Goal: Information Seeking & Learning: Stay updated

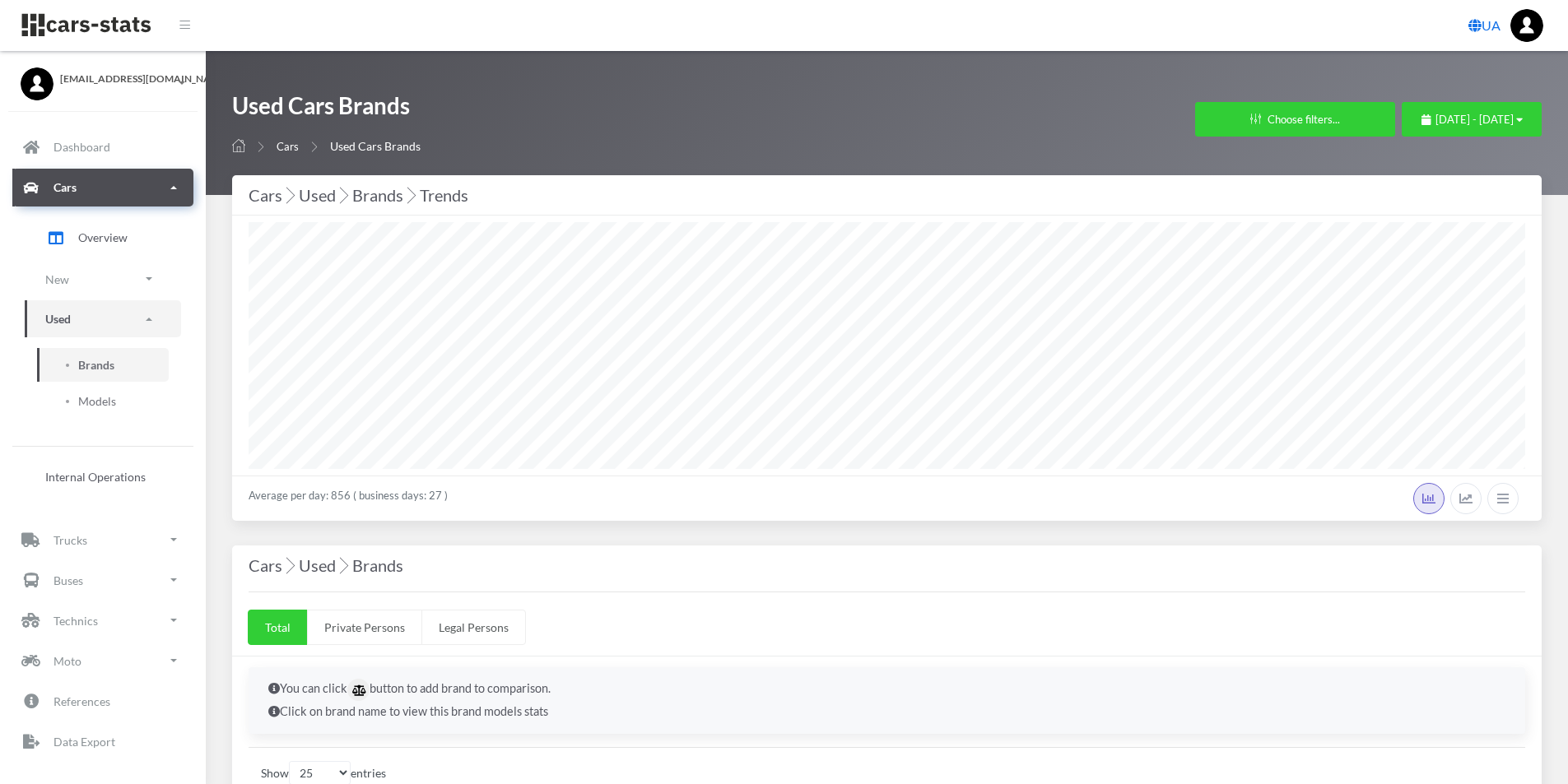
select select "25"
click at [56, 190] on p "Cars" at bounding box center [65, 188] width 23 height 21
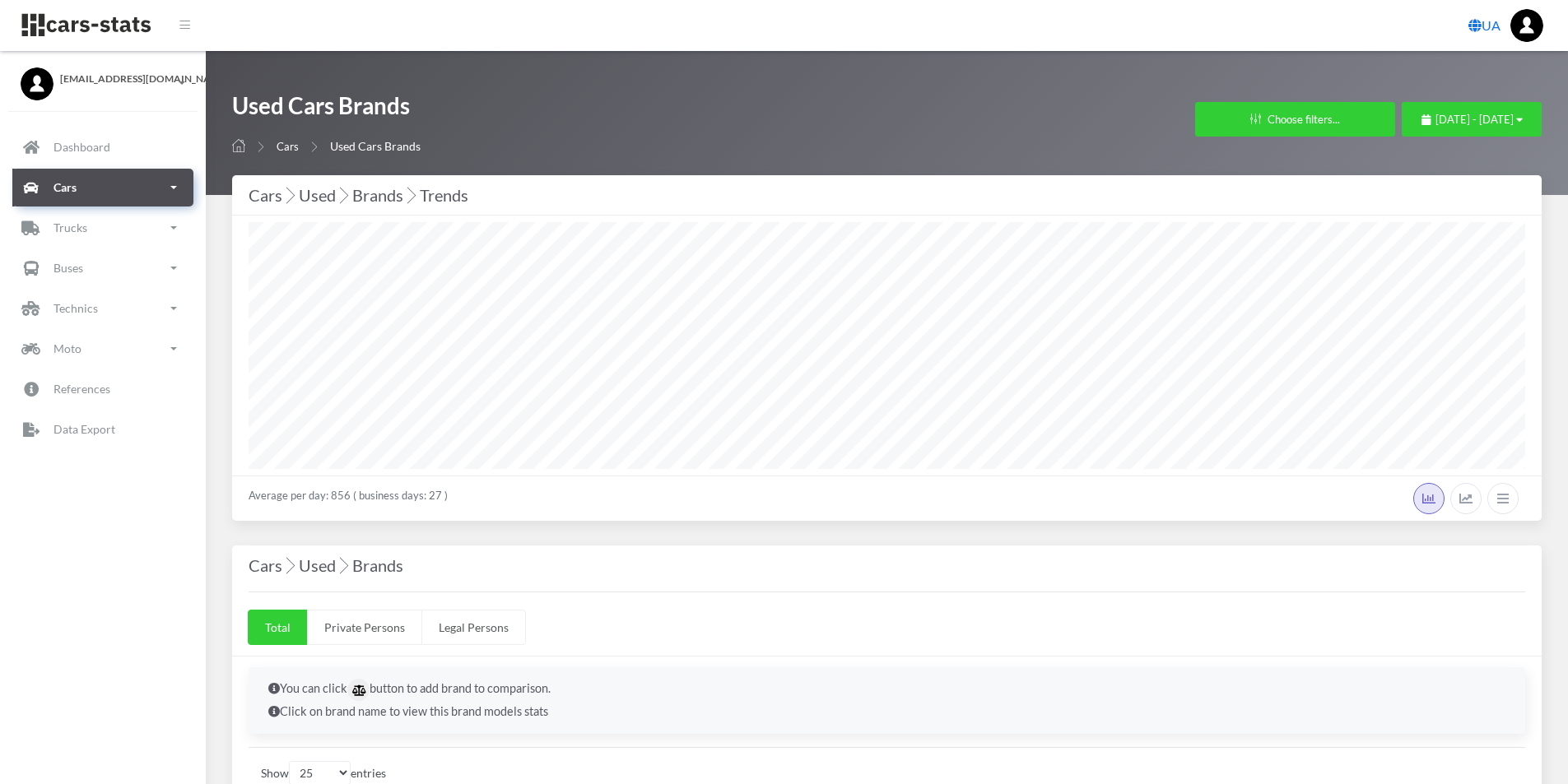
click at [38, 192] on icon at bounding box center [31, 188] width 21 height 24
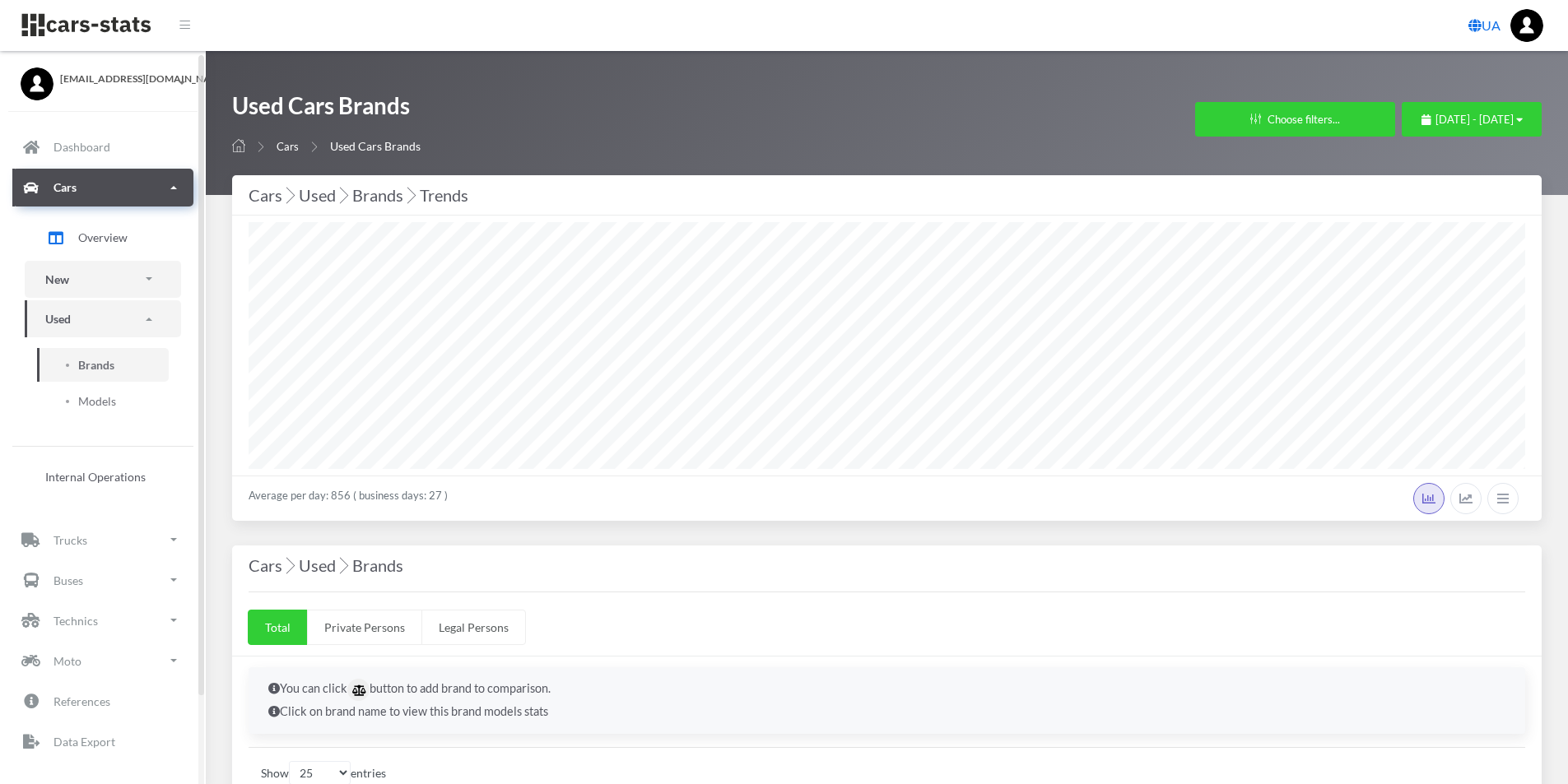
click at [152, 284] on link "New" at bounding box center [103, 279] width 156 height 37
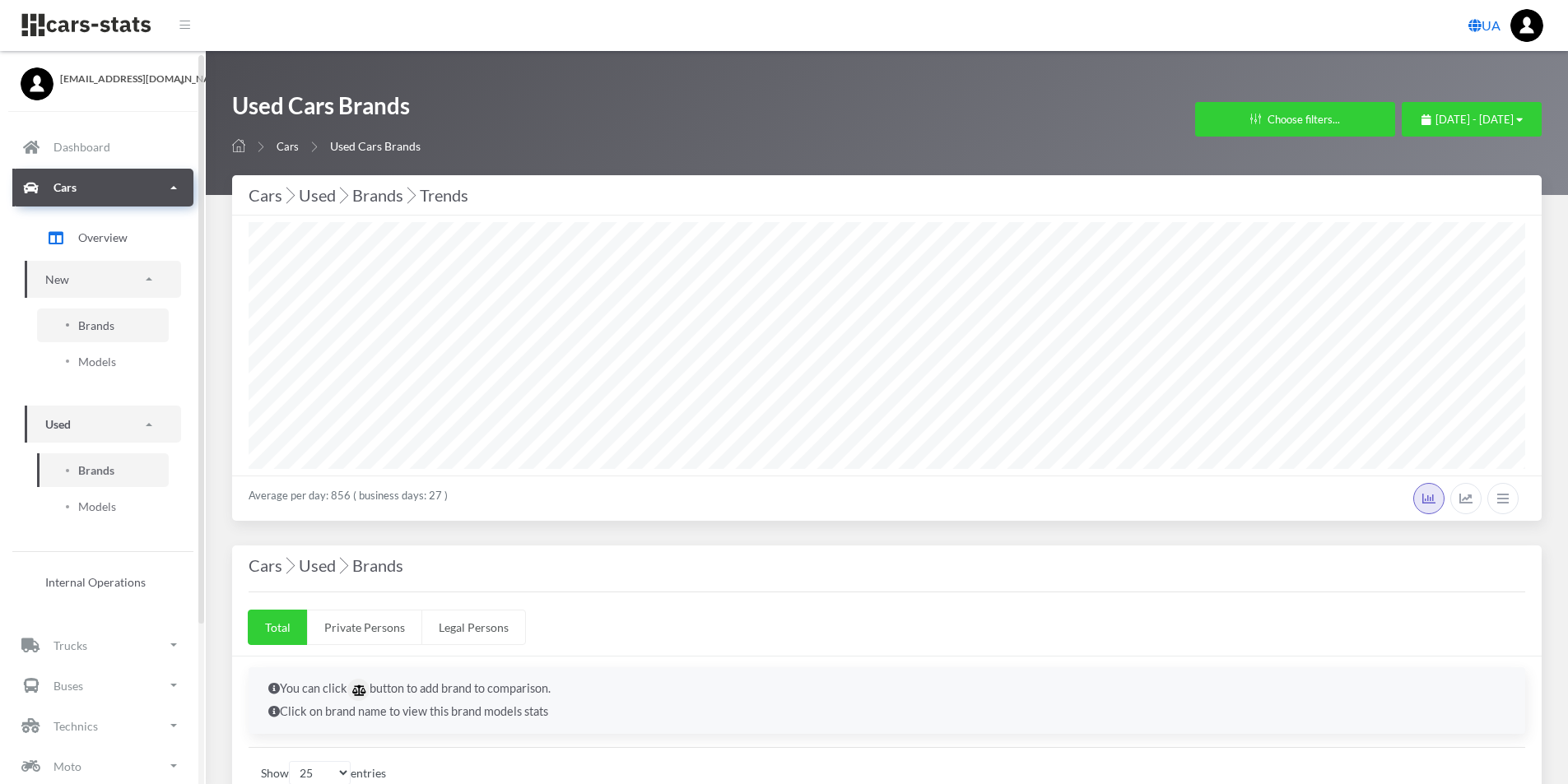
click at [101, 327] on span "Brands" at bounding box center [96, 326] width 37 height 17
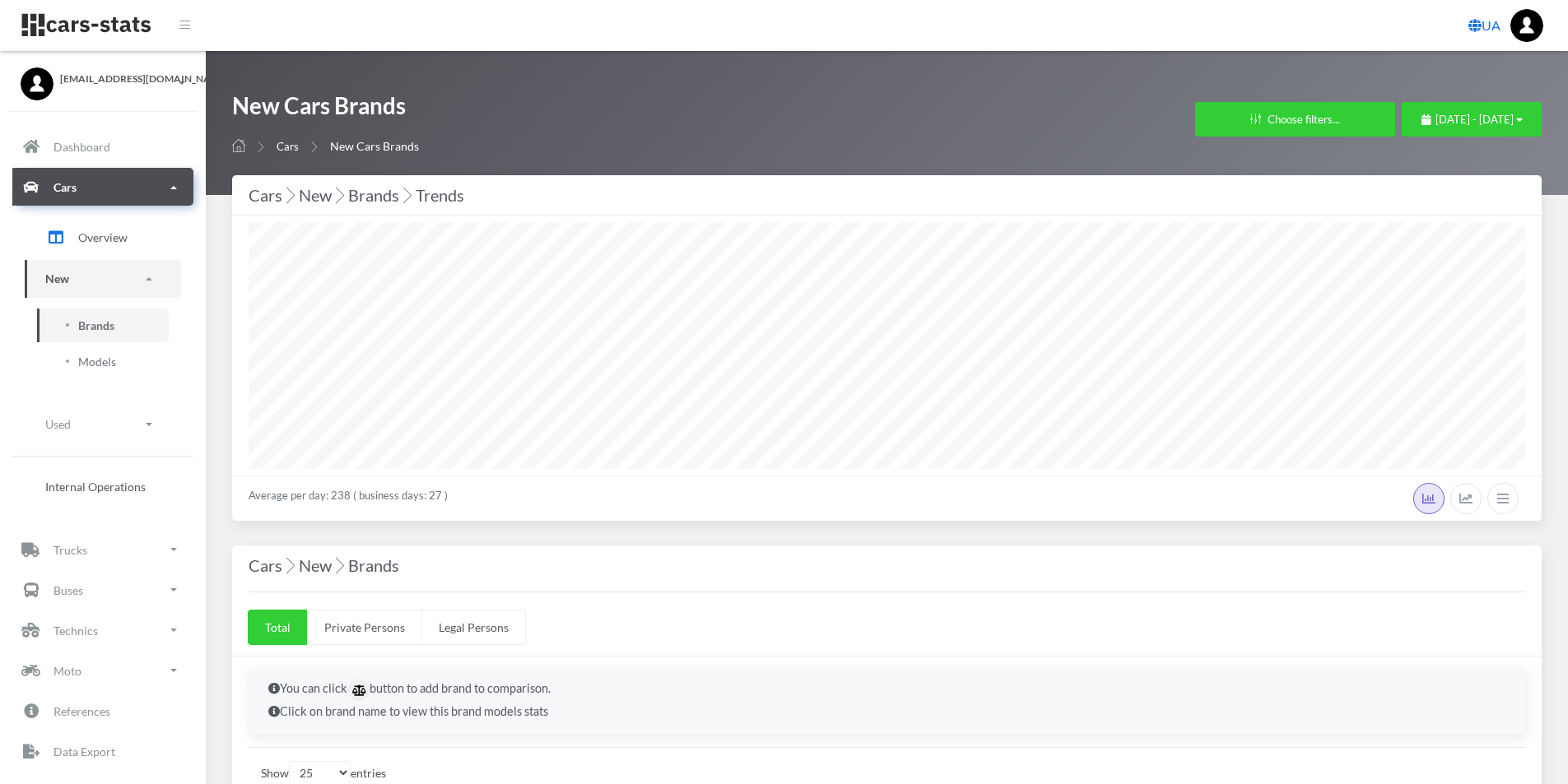
select select "25"
click at [1522, 116] on icon "button" at bounding box center [1519, 120] width 7 height 10
click at [1450, 246] on li "Last Month" at bounding box center [1464, 249] width 116 height 25
select select "25"
